Goal: Transaction & Acquisition: Purchase product/service

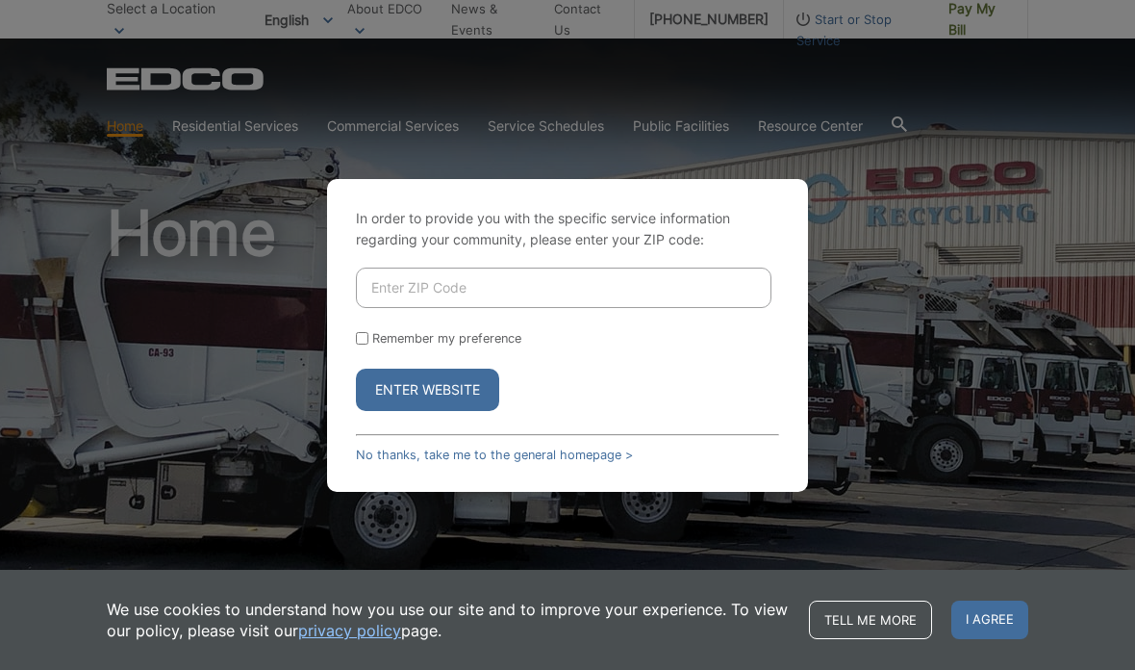
click at [637, 308] on input "Enter ZIP Code" at bounding box center [564, 287] width 416 height 40
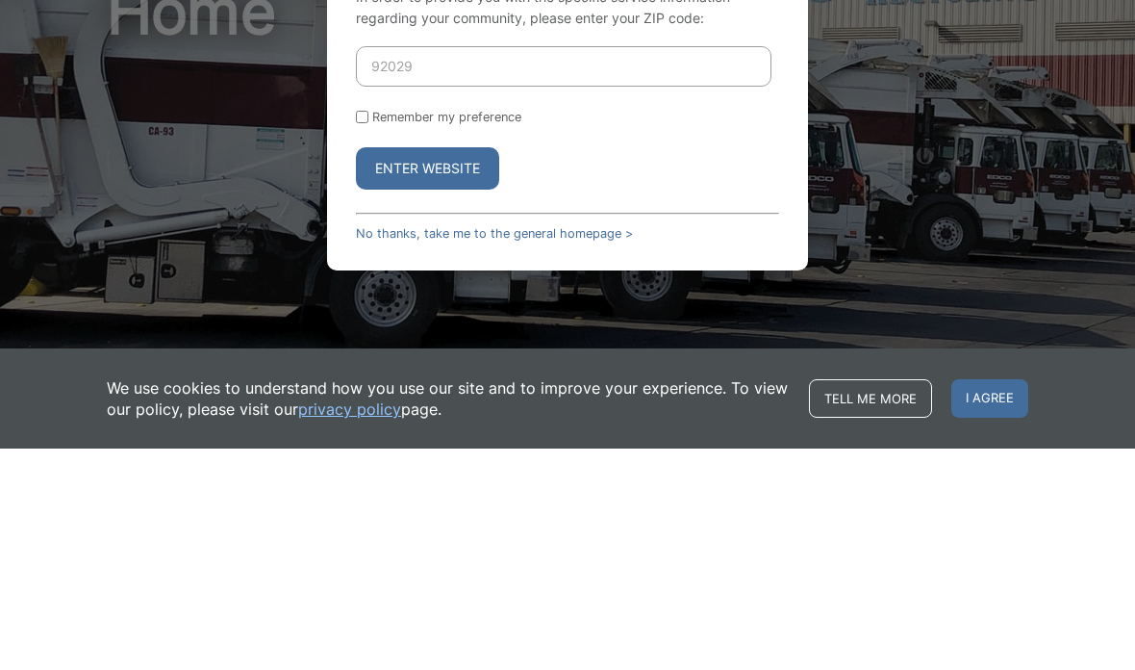
type input "92029"
click at [656, 267] on form "92029 Remember my preference Enter Website" at bounding box center [567, 338] width 423 height 143
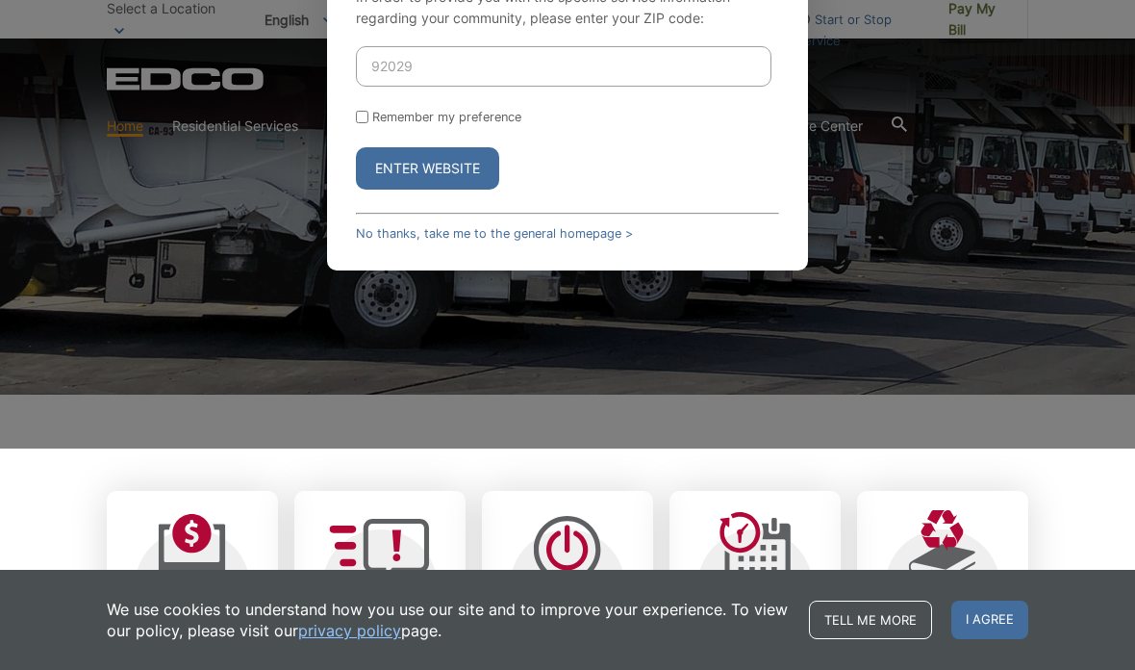
click at [469, 190] on button "Enter Website" at bounding box center [427, 168] width 143 height 42
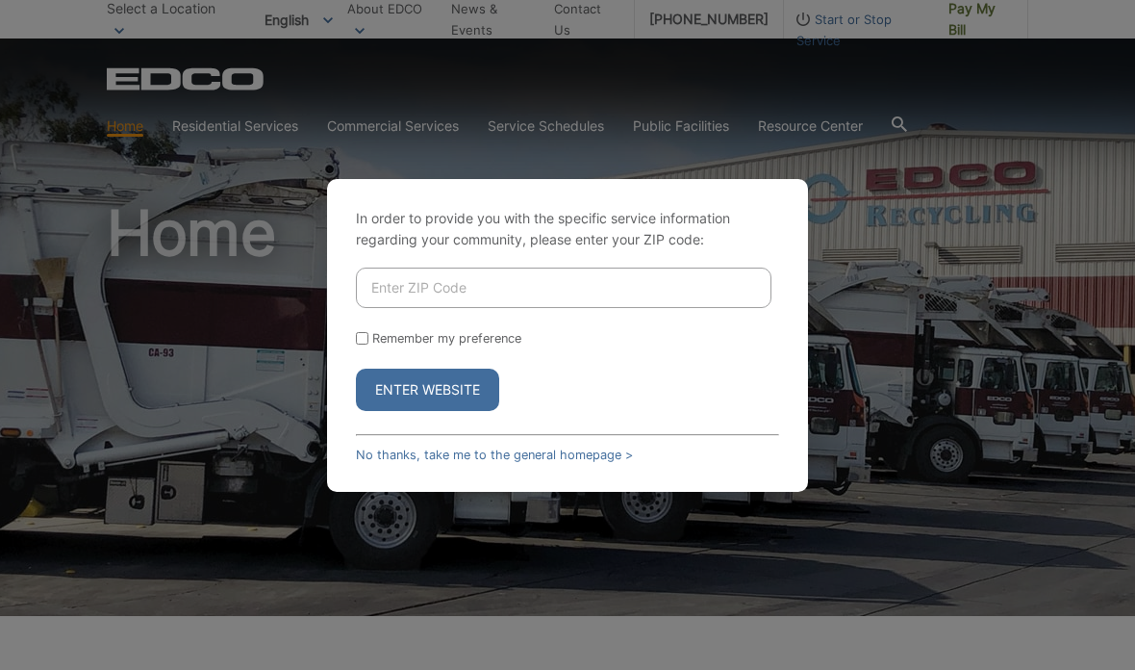
click at [500, 308] on input "Enter ZIP Code" at bounding box center [564, 287] width 416 height 40
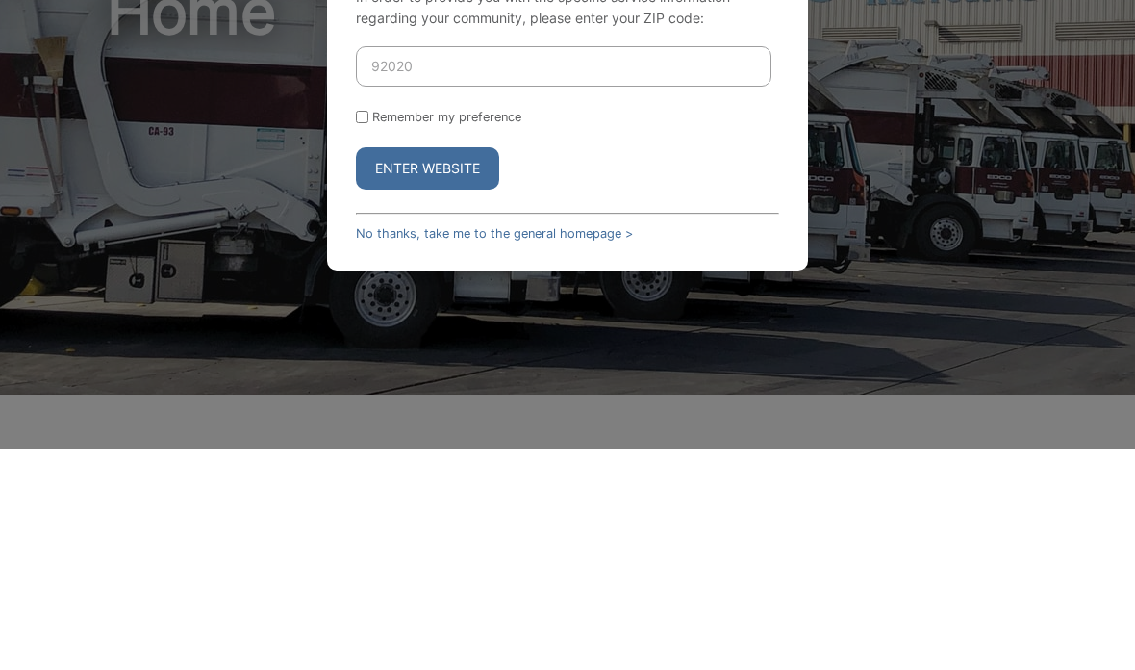
type input "92020"
click at [654, 267] on form "92020 Remember my preference Enter Website" at bounding box center [567, 338] width 423 height 143
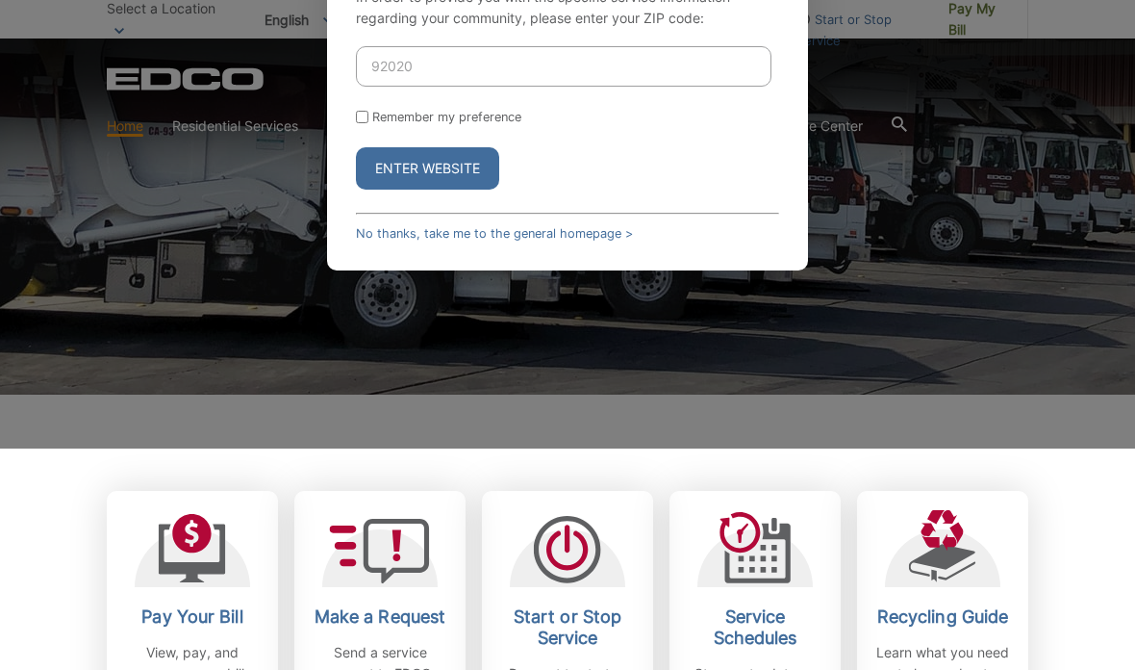
click at [472, 190] on button "Enter Website" at bounding box center [427, 168] width 143 height 42
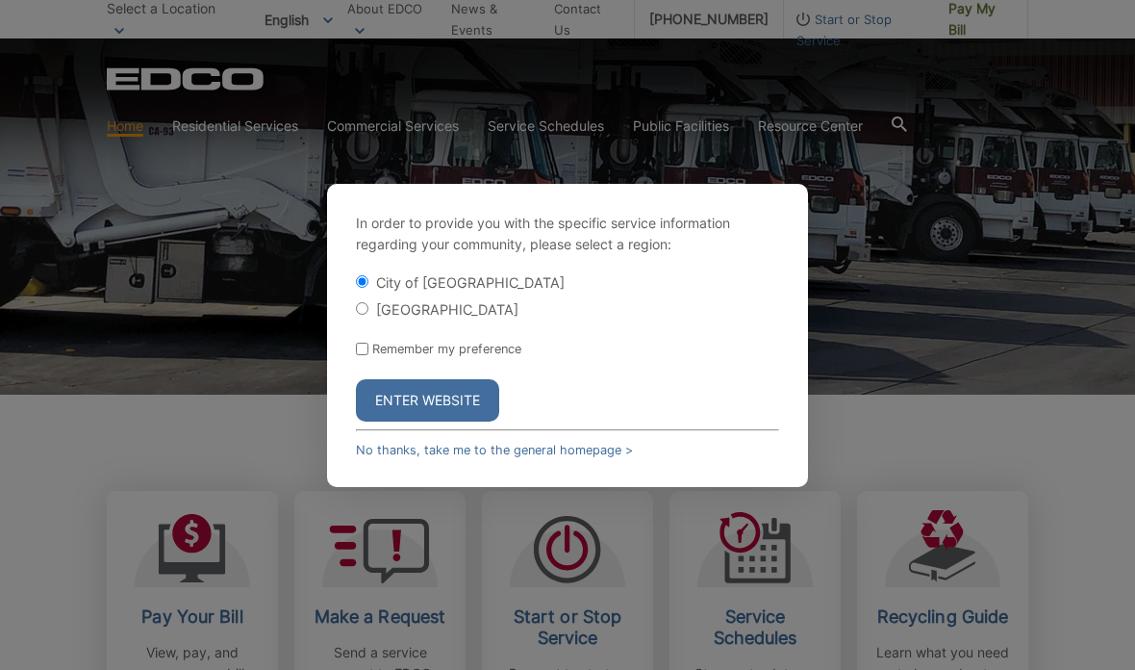
click at [454, 421] on button "Enter Website" at bounding box center [427, 400] width 143 height 42
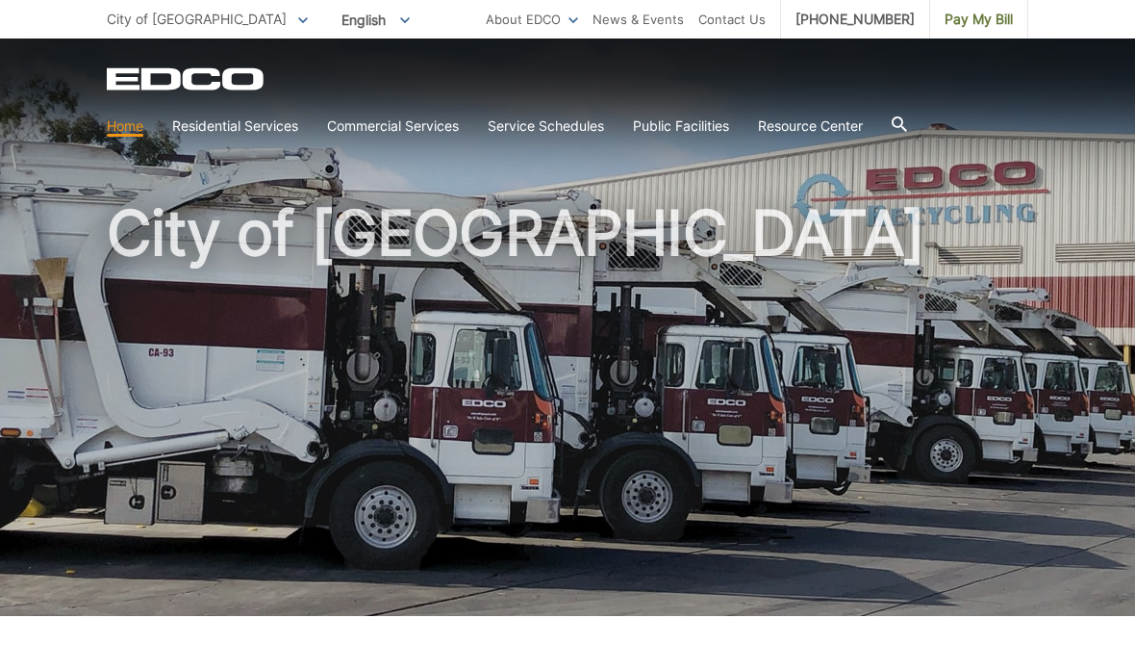
click at [992, 24] on span "Pay My Bill" at bounding box center [979, 19] width 68 height 21
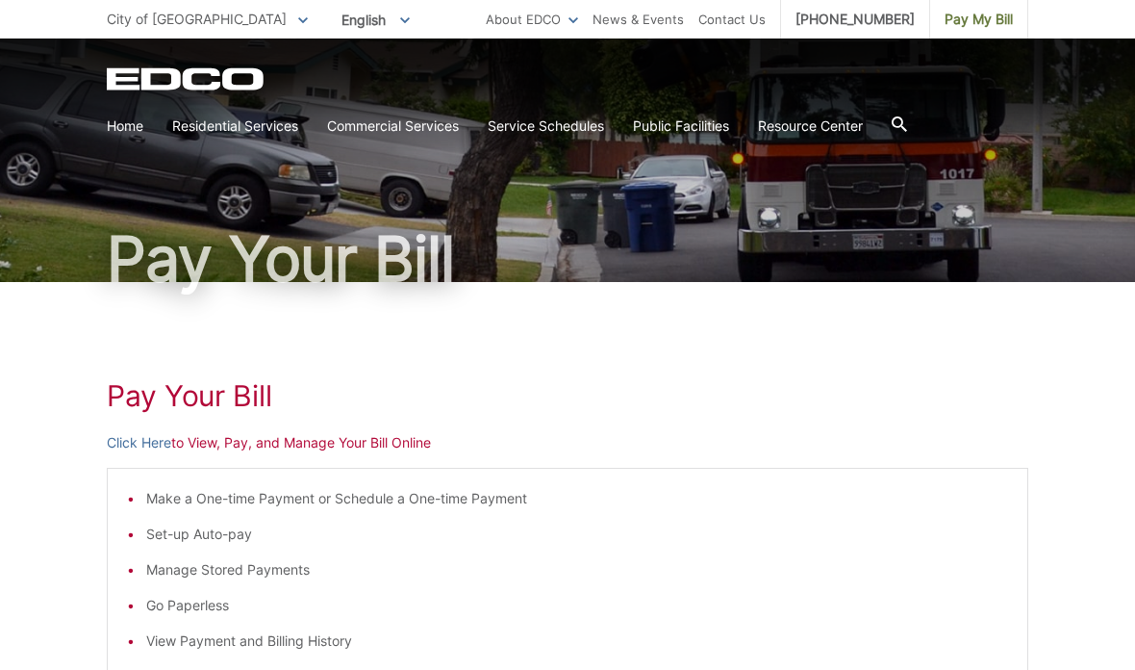
scroll to position [112, 0]
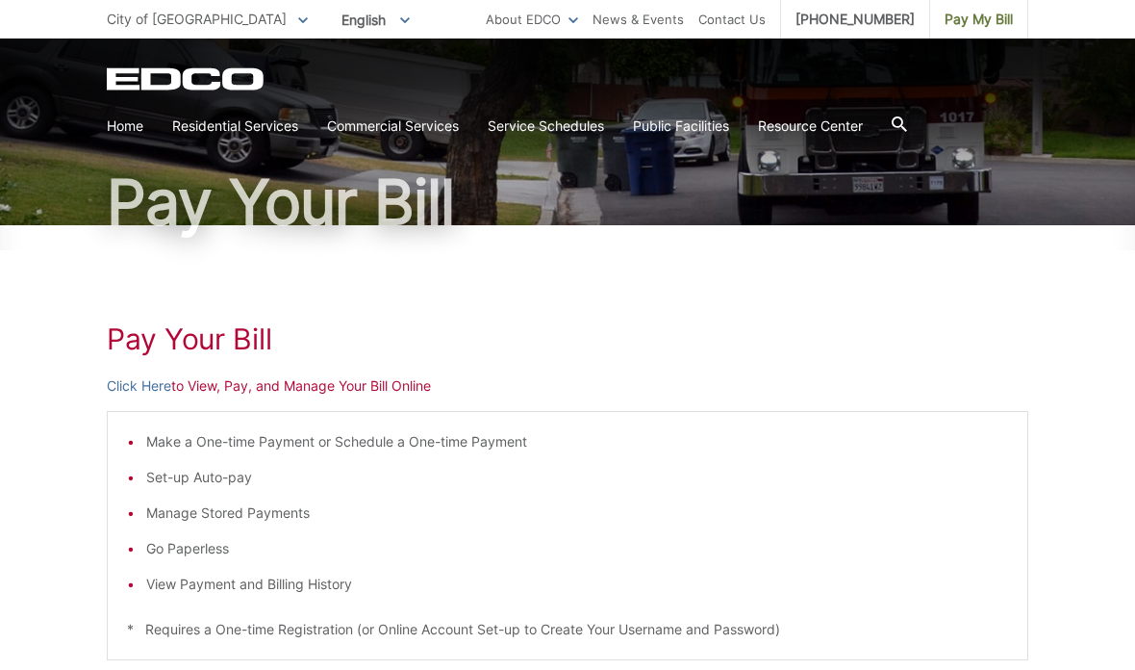
click at [162, 383] on link "Click Here" at bounding box center [139, 385] width 64 height 21
